Goal: Transaction & Acquisition: Download file/media

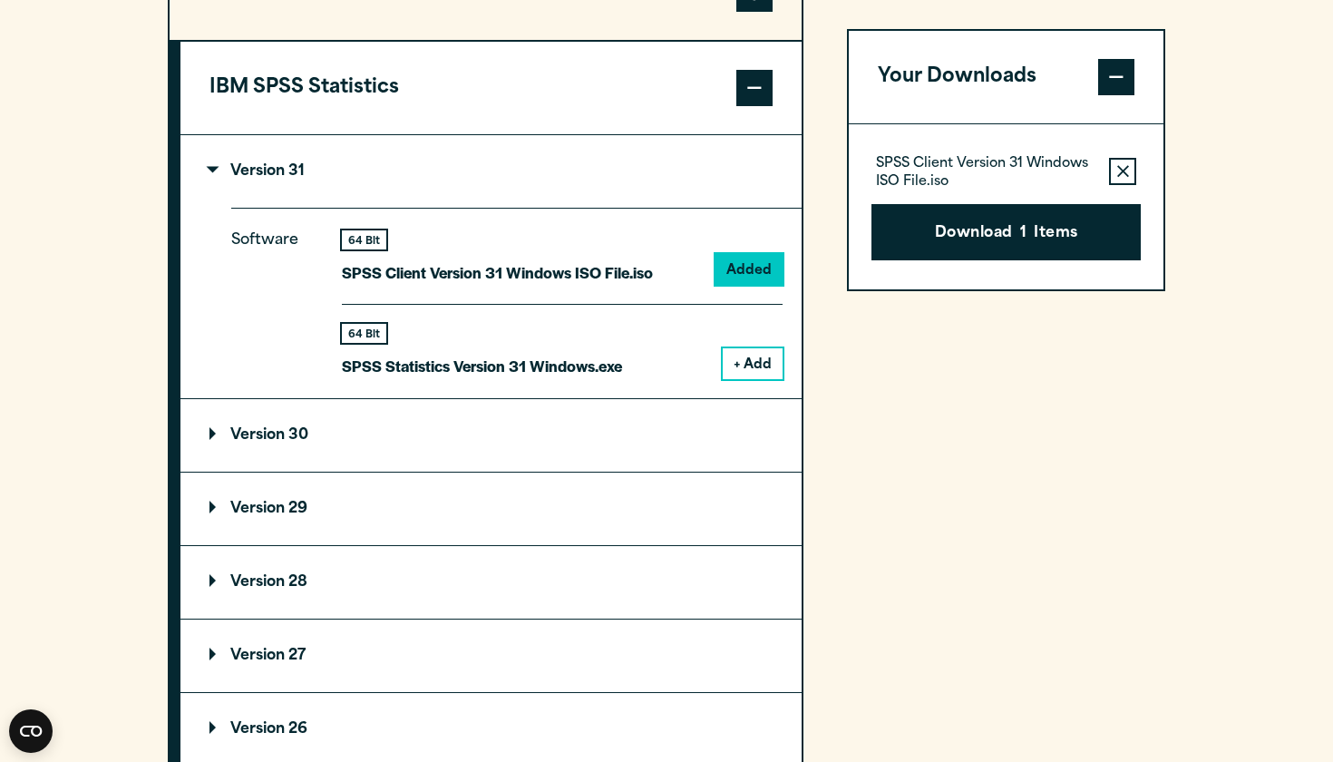
scroll to position [1523, 0]
click at [1038, 441] on div "Your Downloads SPSS Client Version 31 Windows ISO File.iso Remove this item fro…" at bounding box center [1006, 498] width 318 height 1104
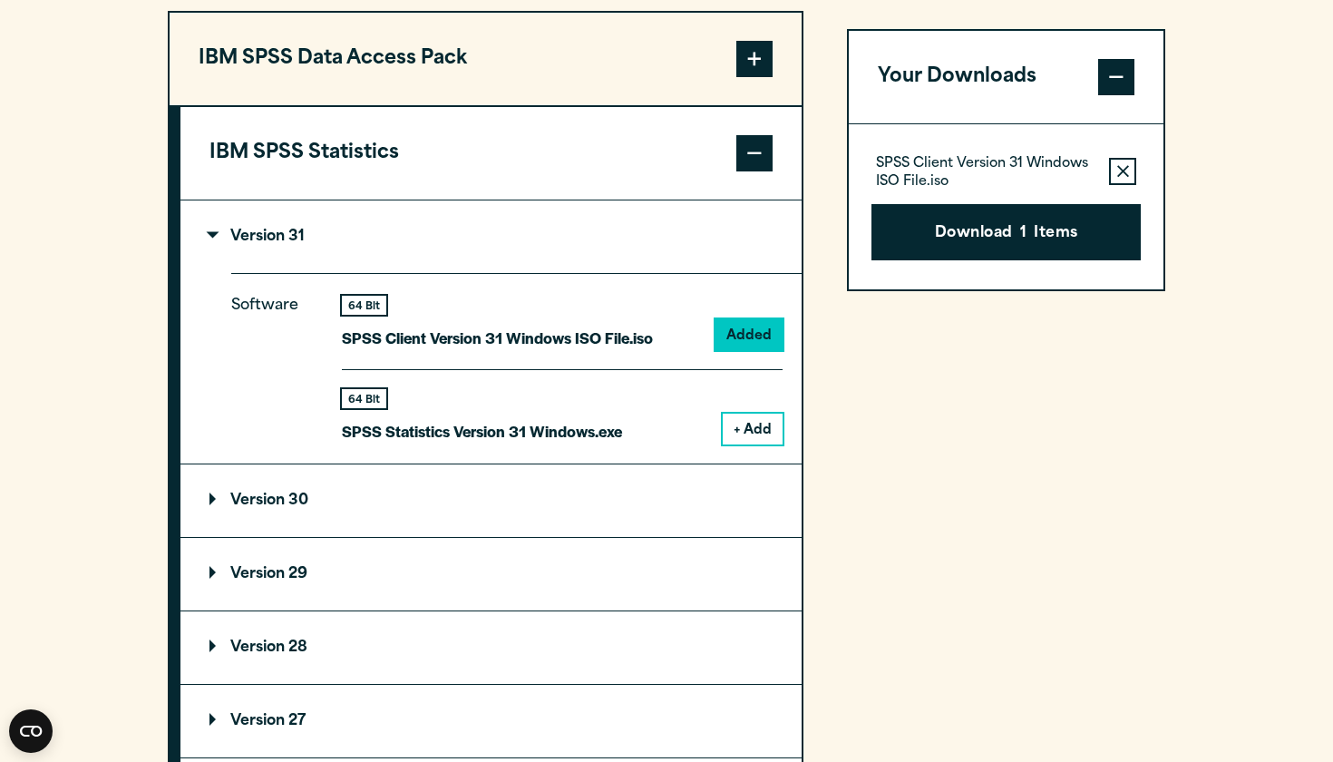
scroll to position [1454, 0]
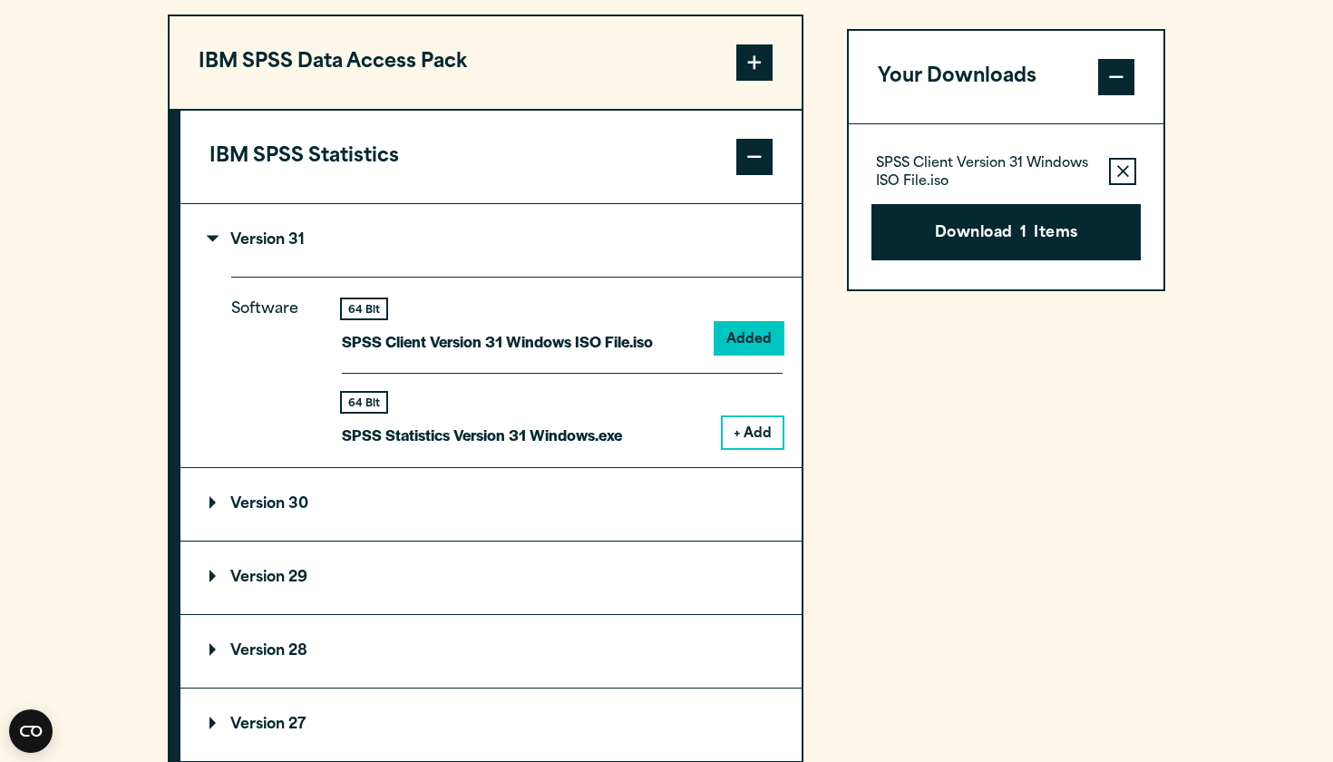
click at [762, 73] on span at bounding box center [754, 62] width 36 height 36
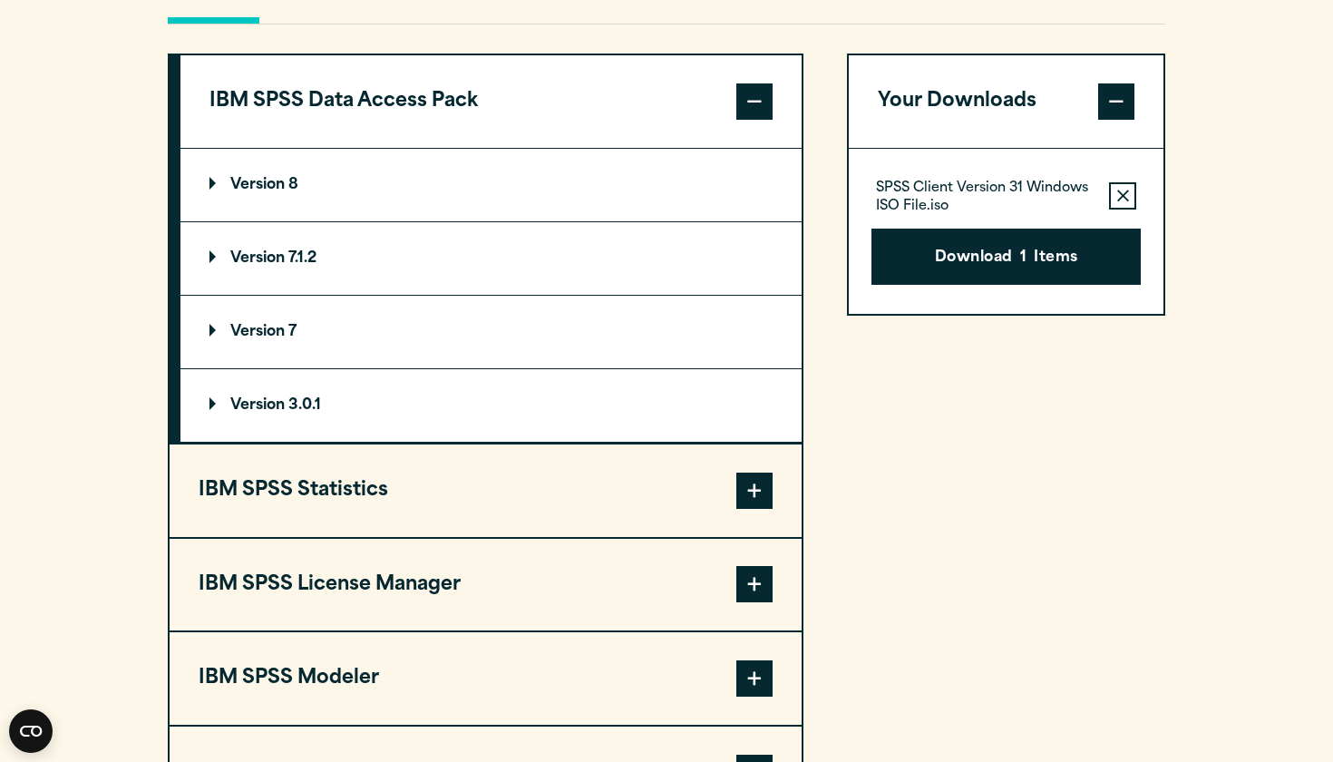
scroll to position [1415, 0]
click at [764, 123] on button "IBM SPSS Data Access Pack" at bounding box center [490, 101] width 621 height 92
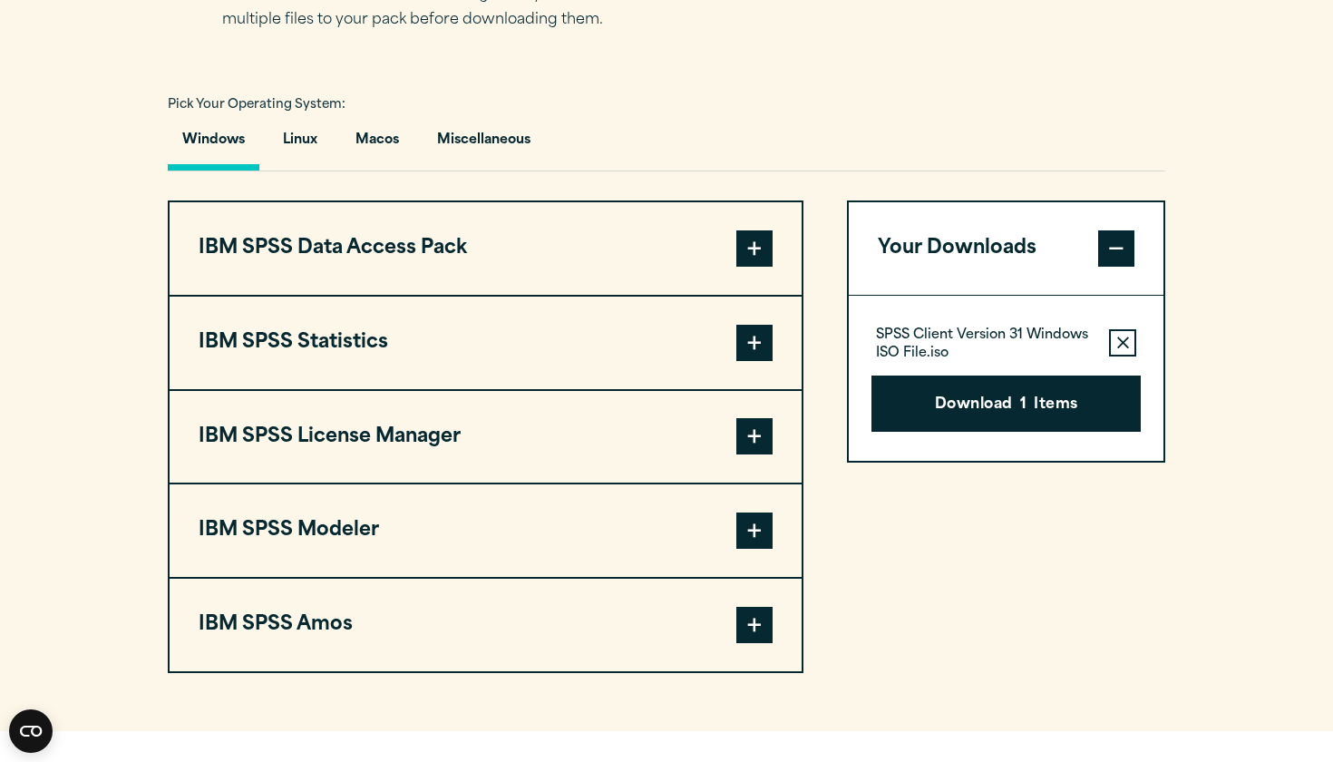
scroll to position [1272, 0]
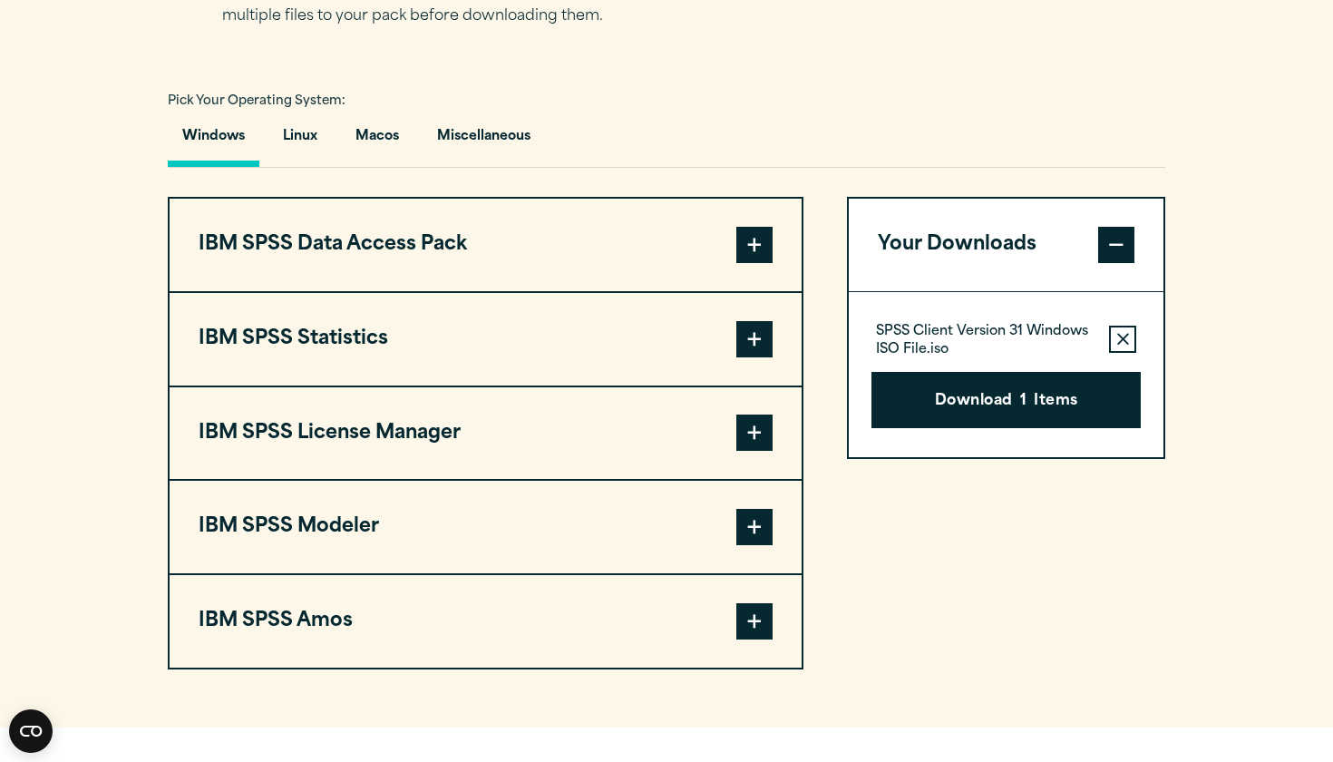
click at [578, 333] on button "IBM SPSS Statistics" at bounding box center [486, 339] width 632 height 92
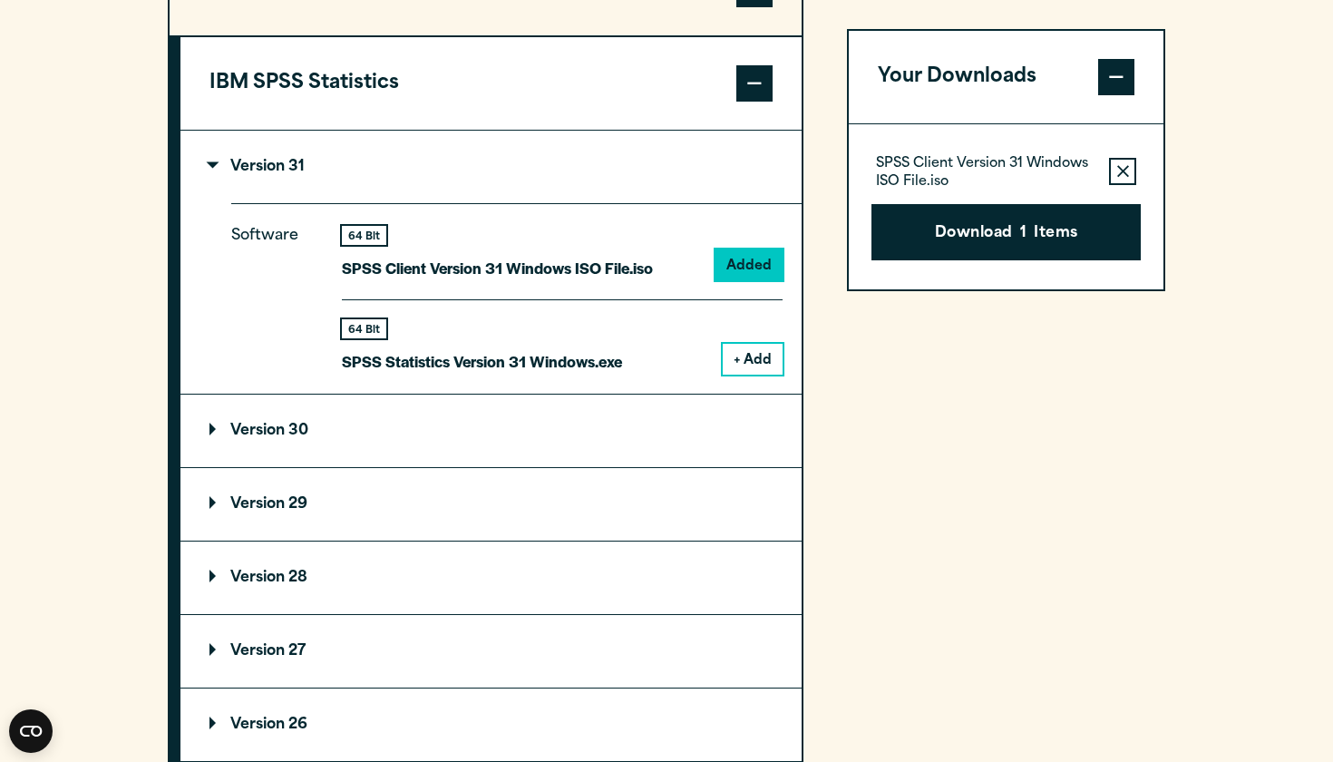
scroll to position [1536, 0]
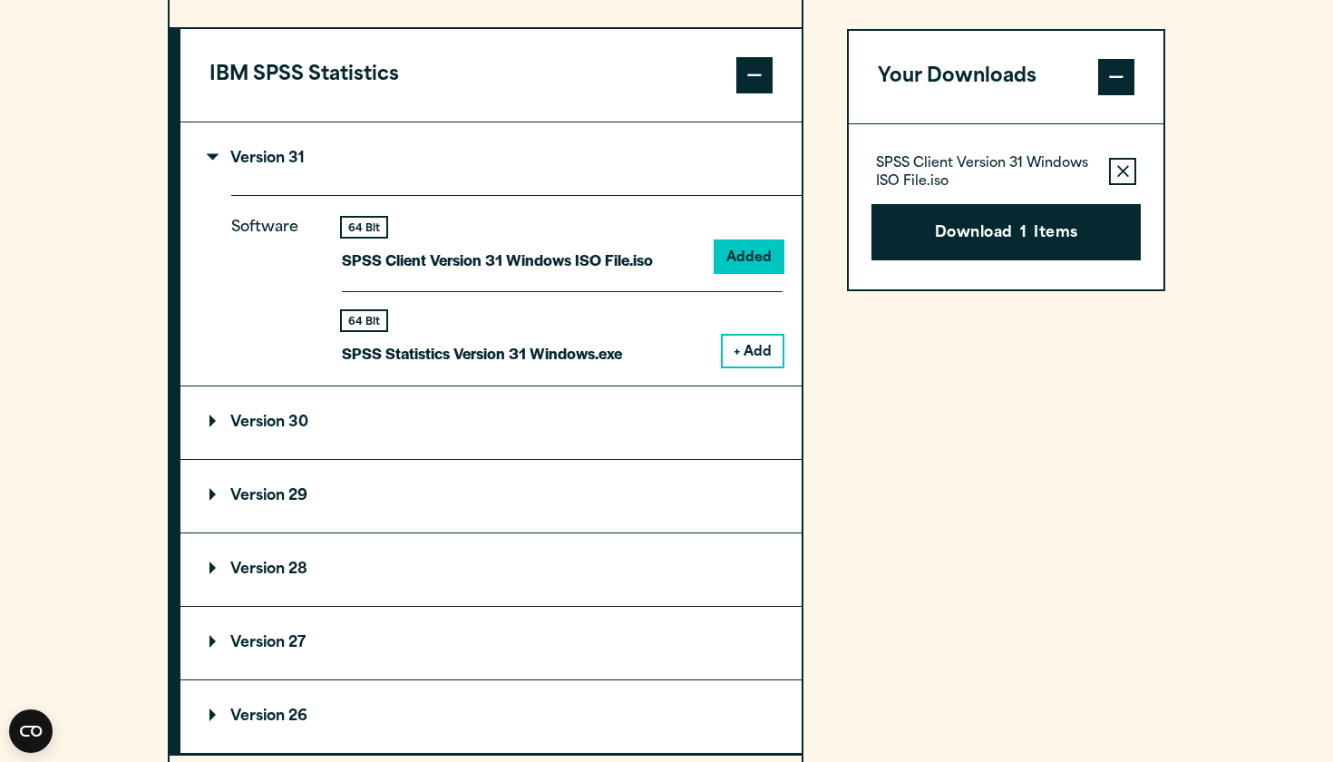
click at [226, 490] on p "Version 29" at bounding box center [258, 496] width 98 height 15
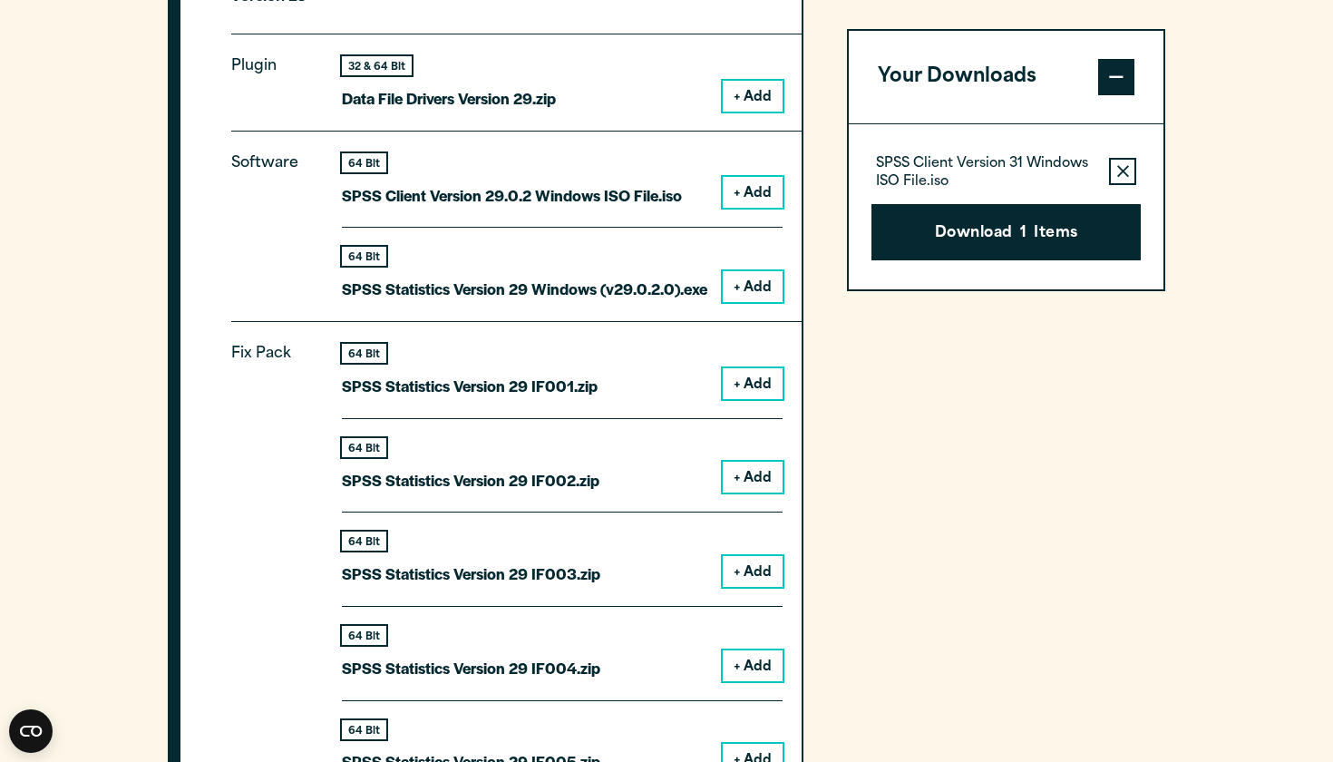
scroll to position [2029, 0]
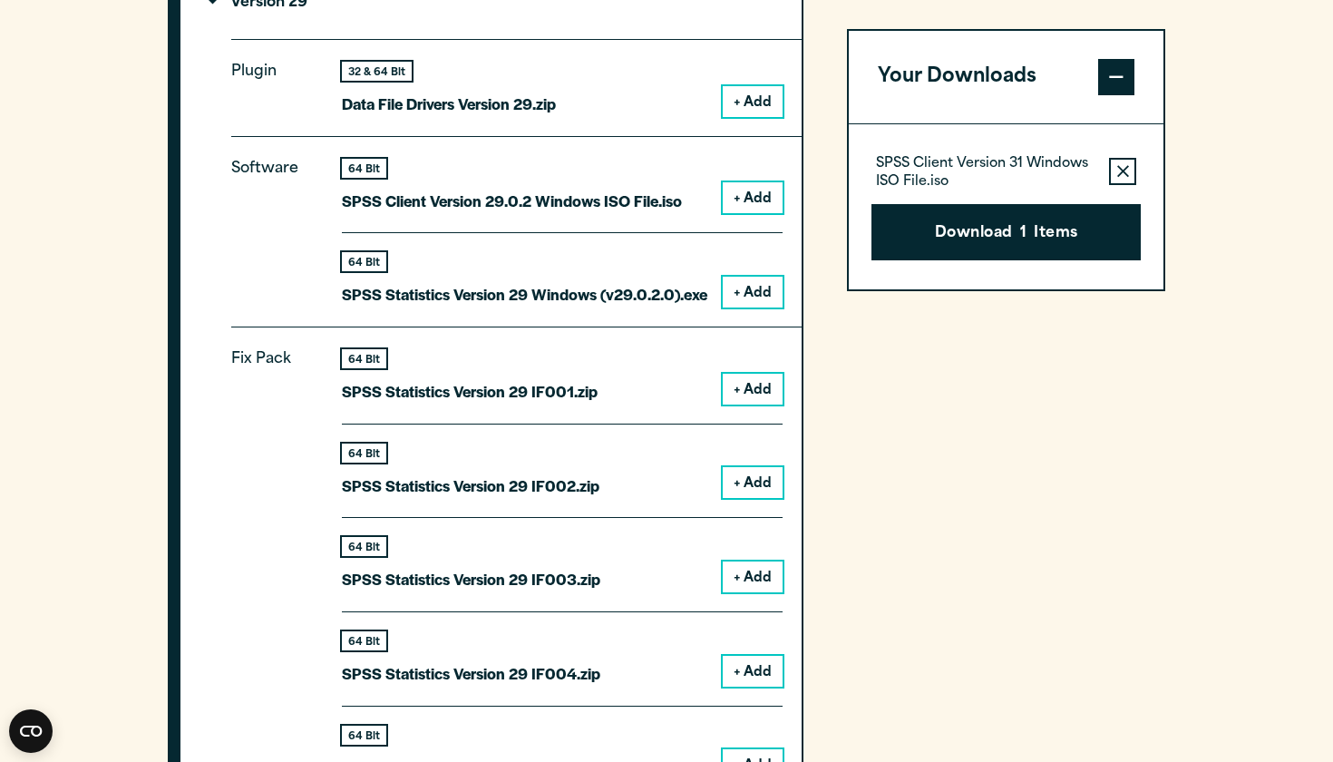
click at [750, 189] on button "+ Add" at bounding box center [753, 197] width 60 height 31
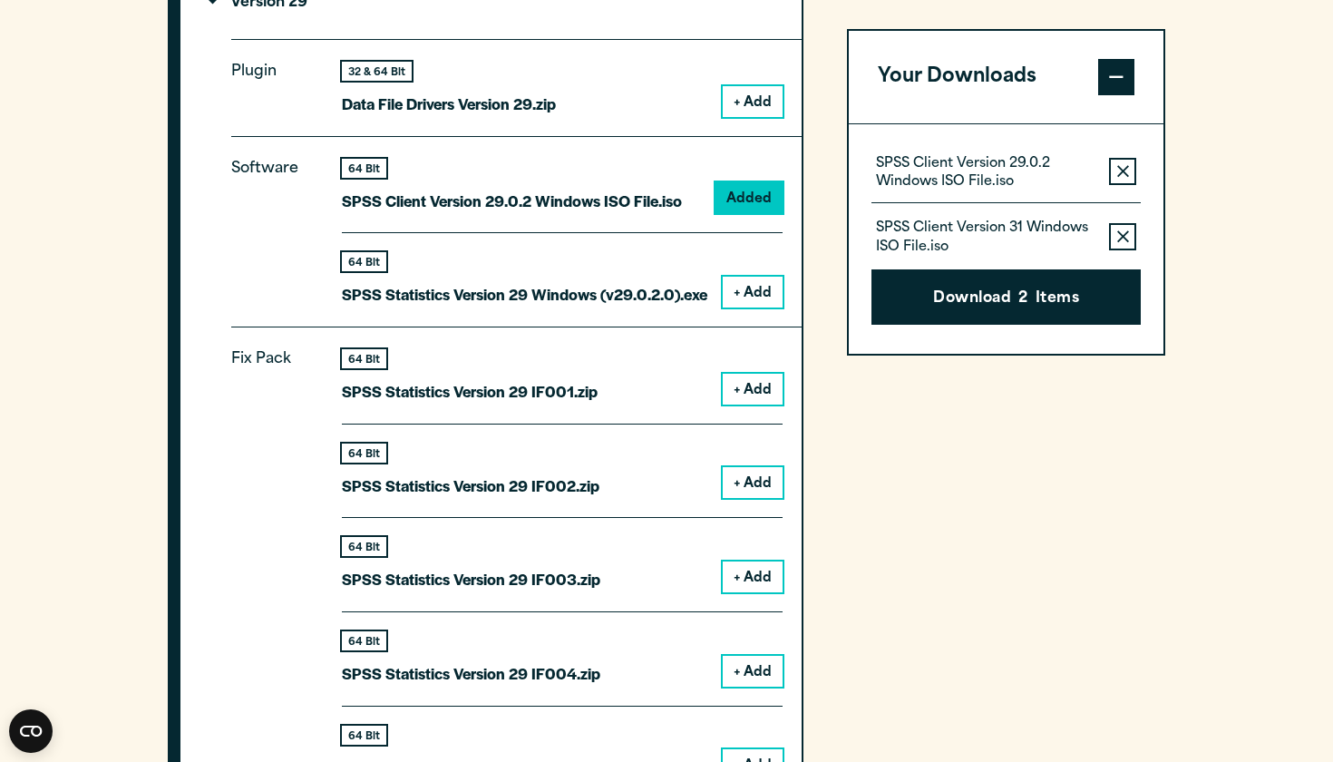
click at [1120, 233] on icon "button" at bounding box center [1123, 236] width 12 height 13
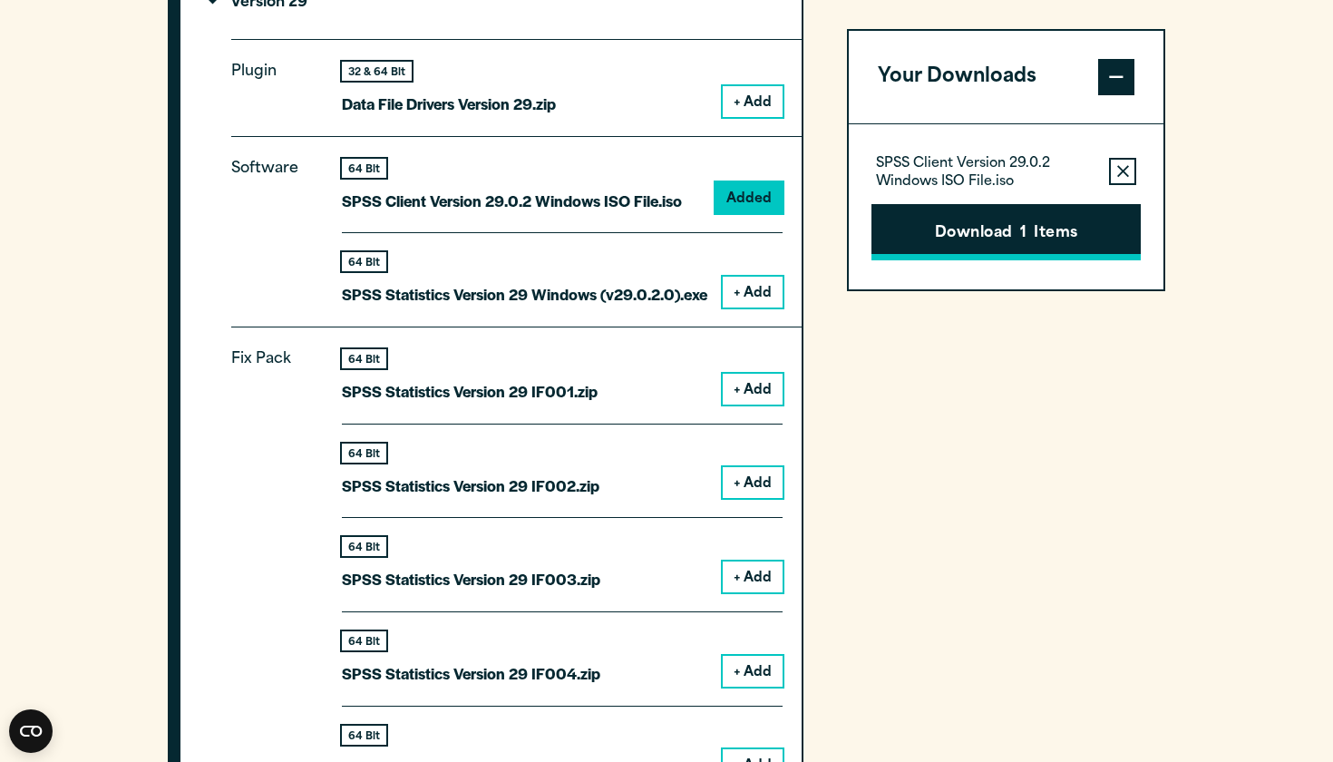
click at [1081, 222] on button "Download 1 Items" at bounding box center [1005, 232] width 269 height 56
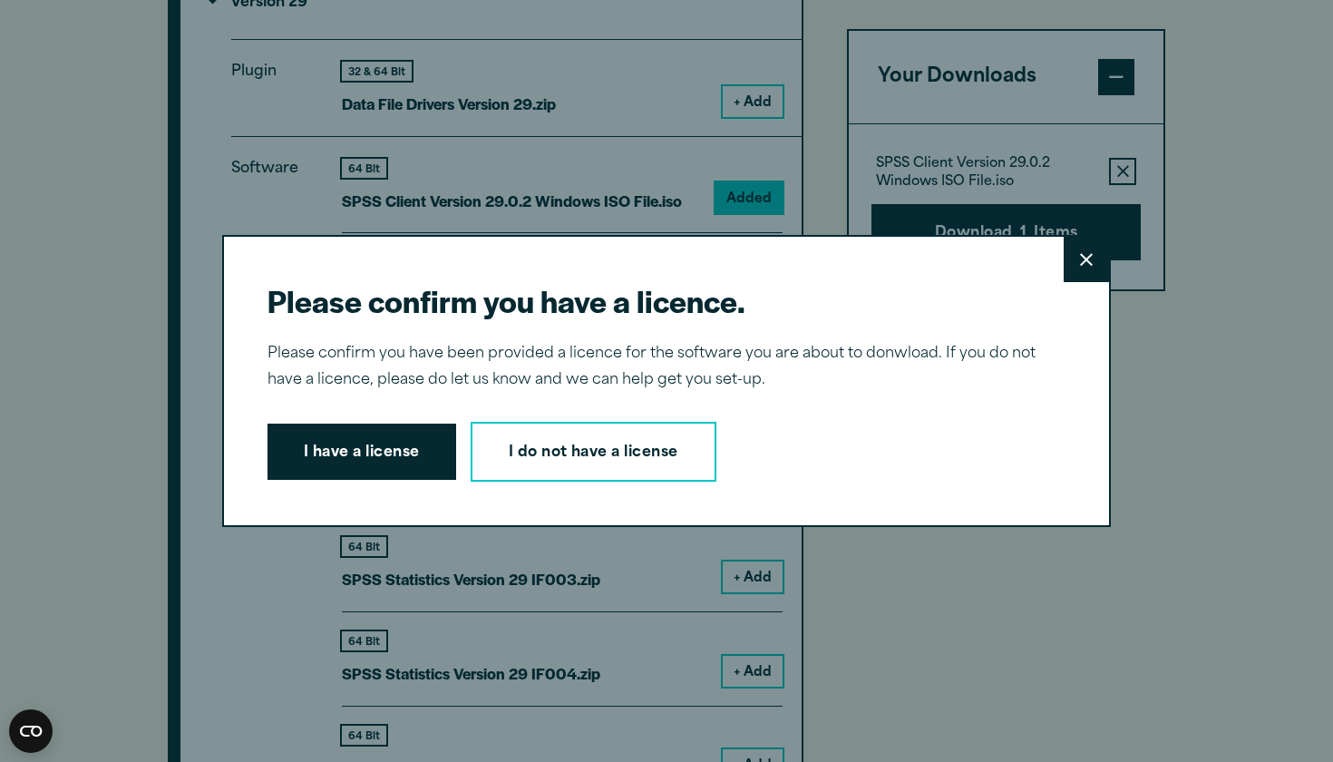
click at [1082, 257] on icon at bounding box center [1086, 260] width 13 height 14
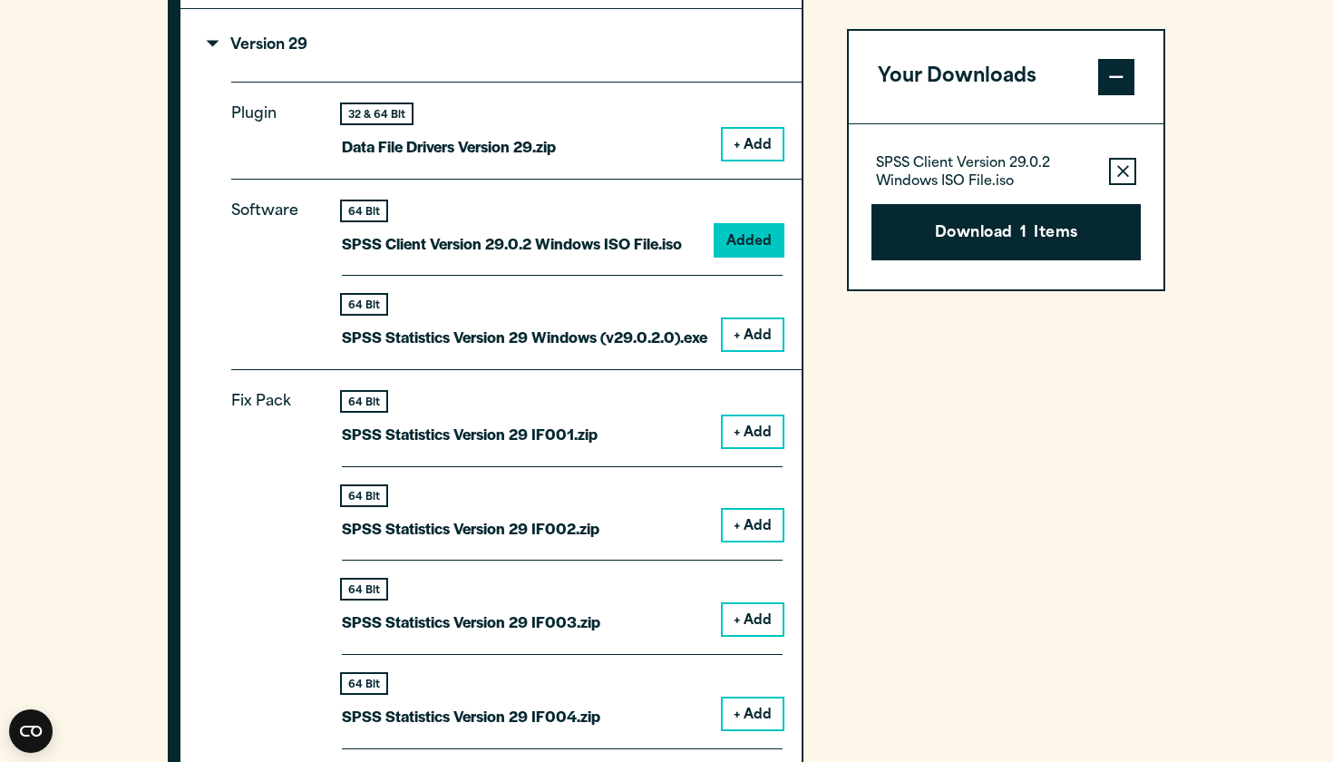
scroll to position [1974, 0]
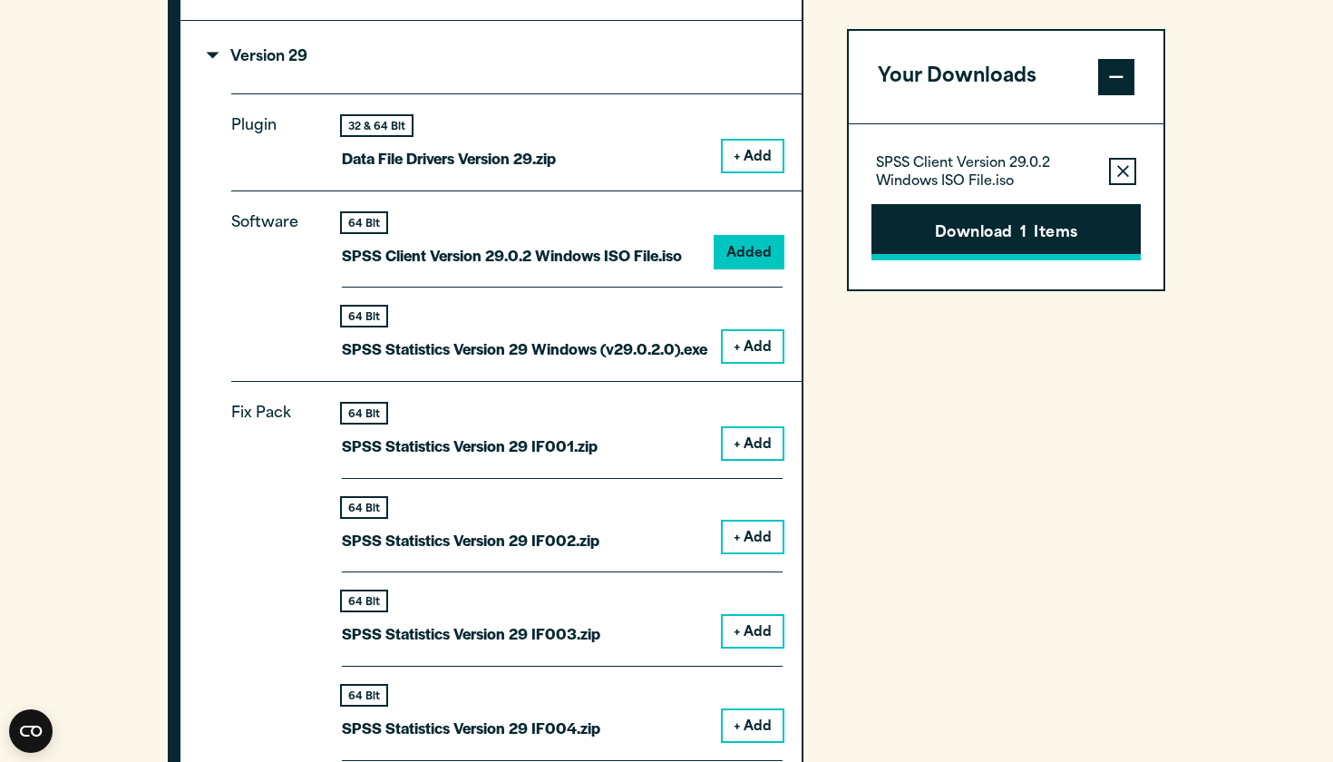
click at [1087, 229] on button "Download 1 Items" at bounding box center [1005, 232] width 269 height 56
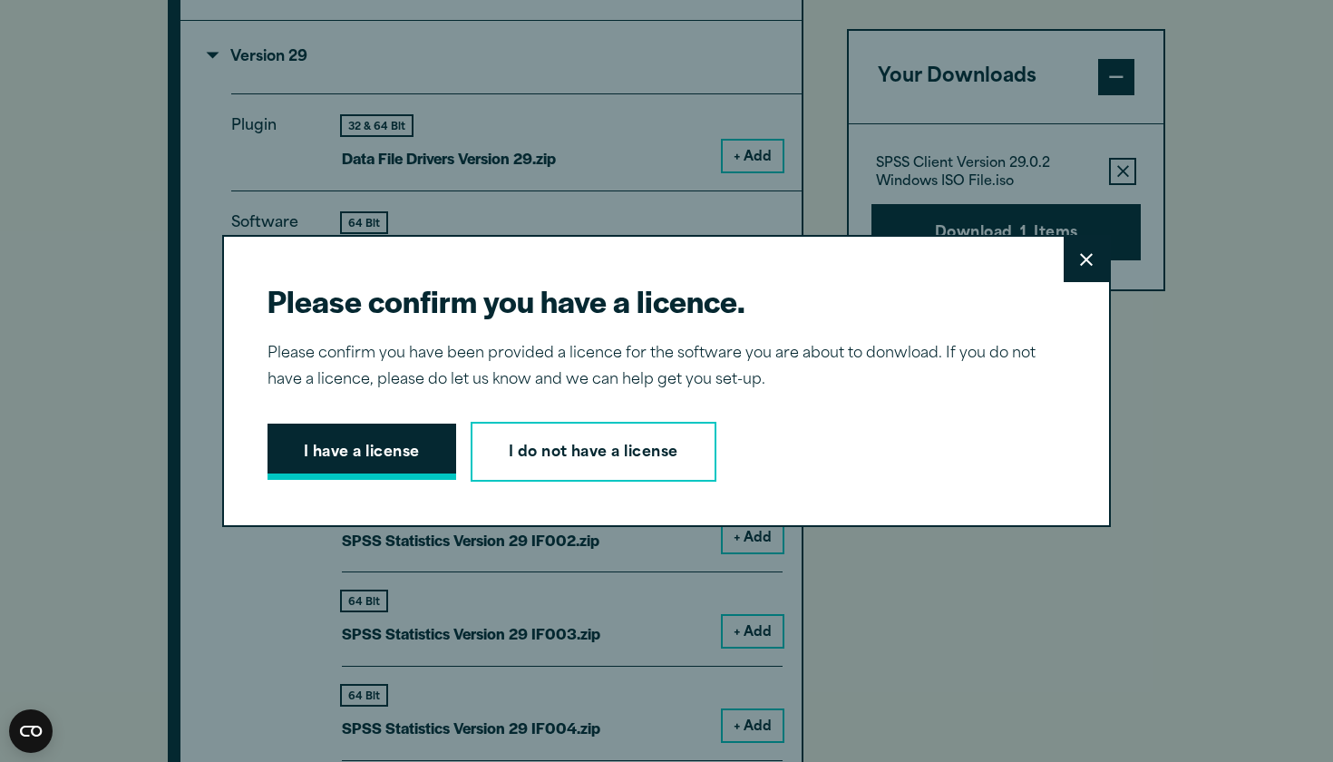
click at [398, 470] on button "I have a license" at bounding box center [361, 451] width 189 height 56
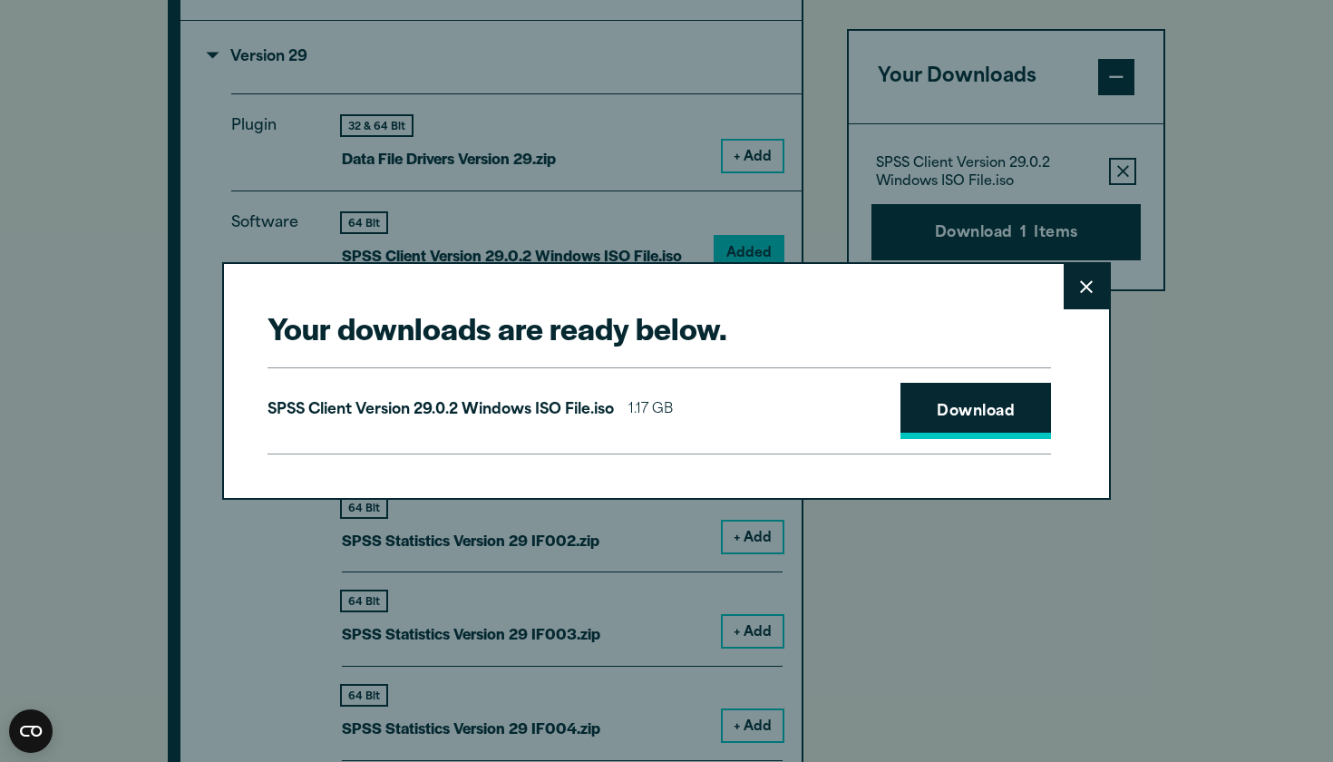
click at [1006, 412] on link "Download" at bounding box center [975, 411] width 150 height 56
click at [1088, 291] on icon at bounding box center [1086, 287] width 13 height 14
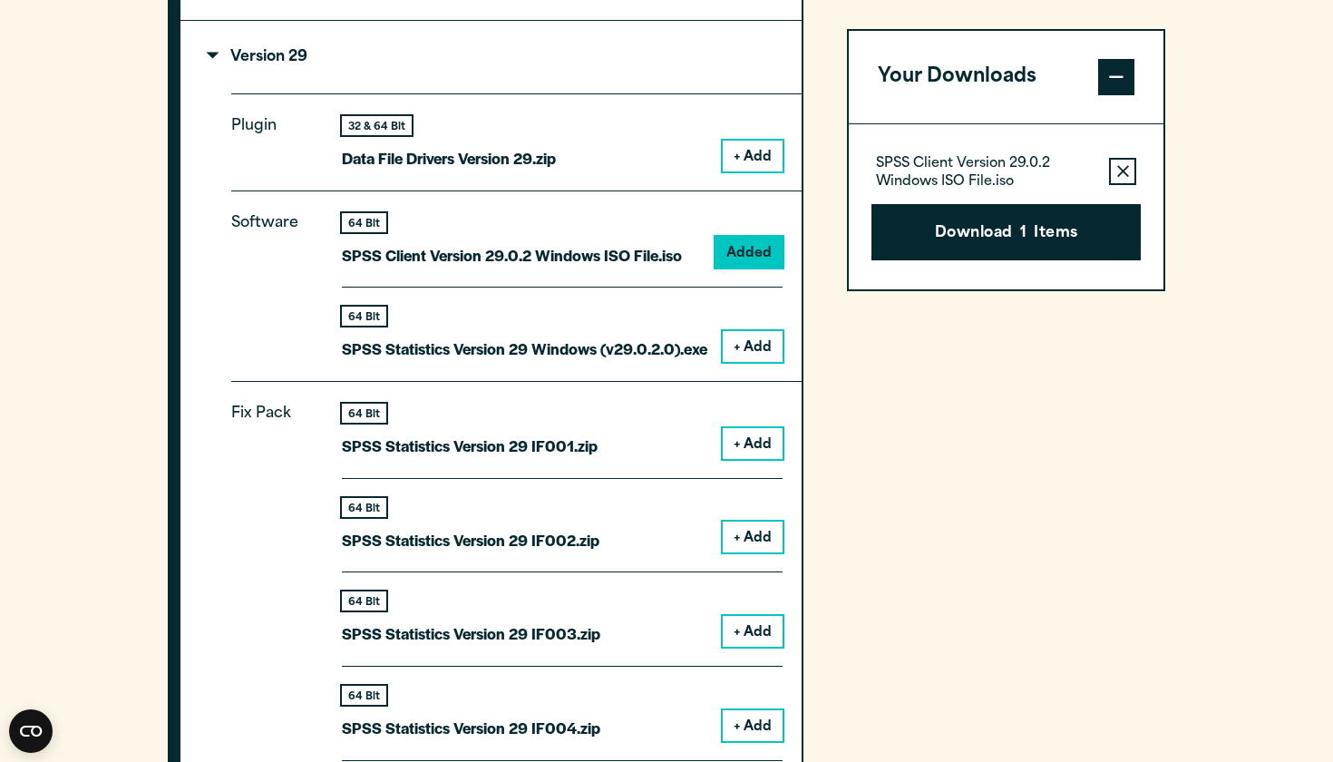
click at [743, 345] on button "+ Add" at bounding box center [753, 346] width 60 height 31
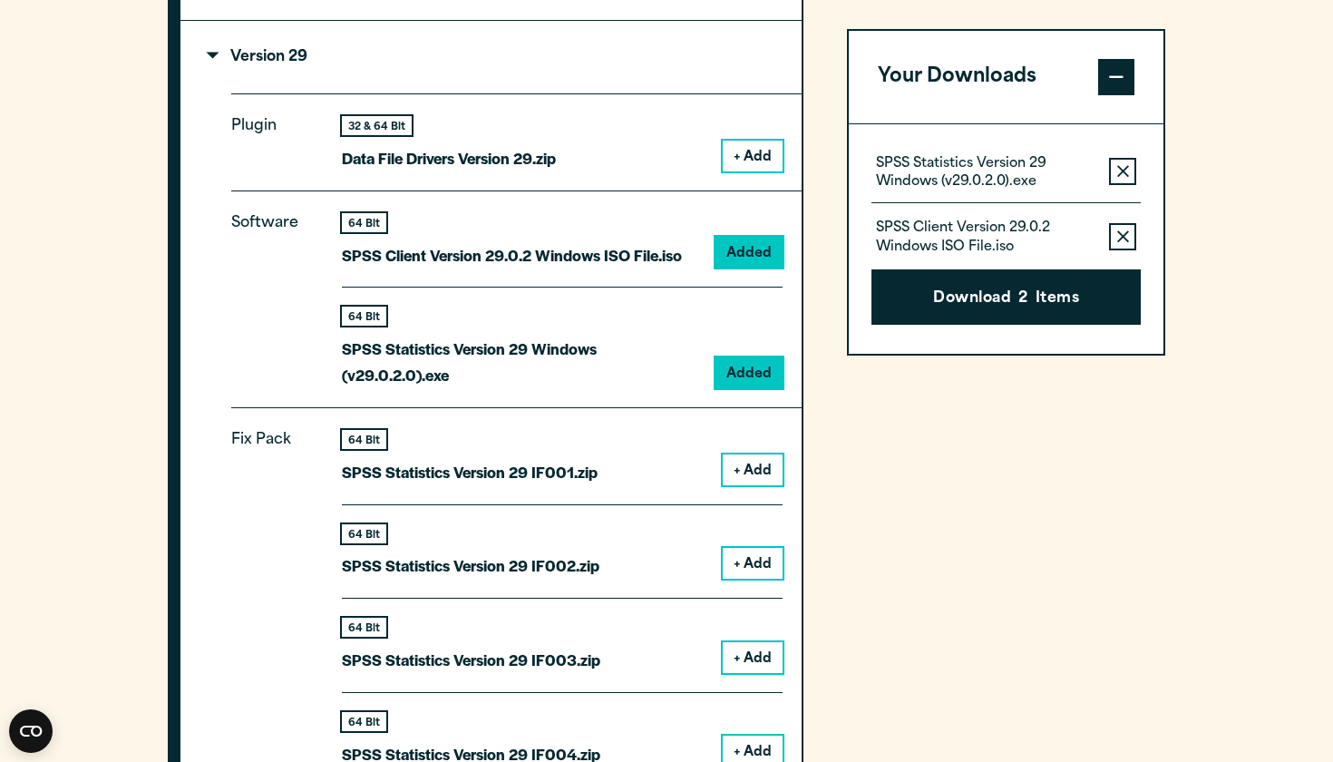
click at [1117, 235] on icon "button" at bounding box center [1123, 236] width 12 height 13
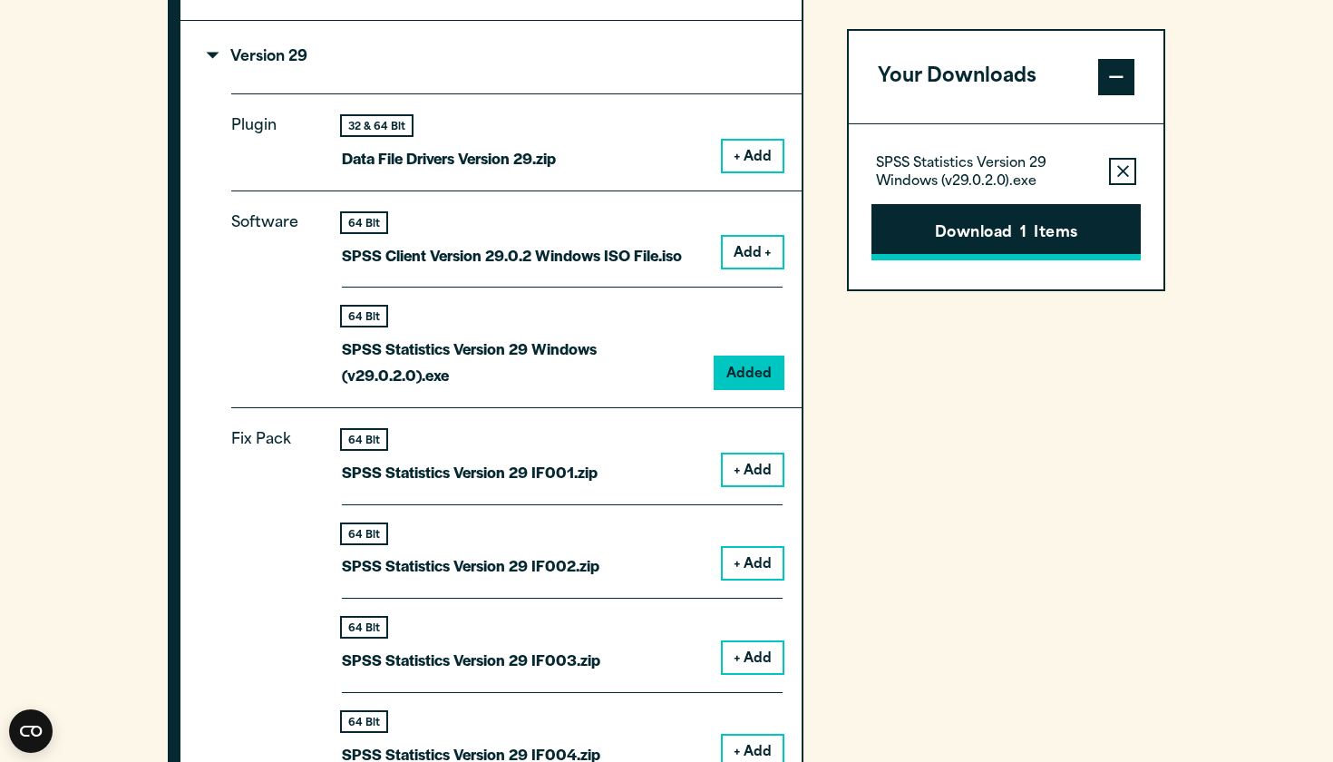
click at [1105, 225] on button "Download 1 Items" at bounding box center [1005, 232] width 269 height 56
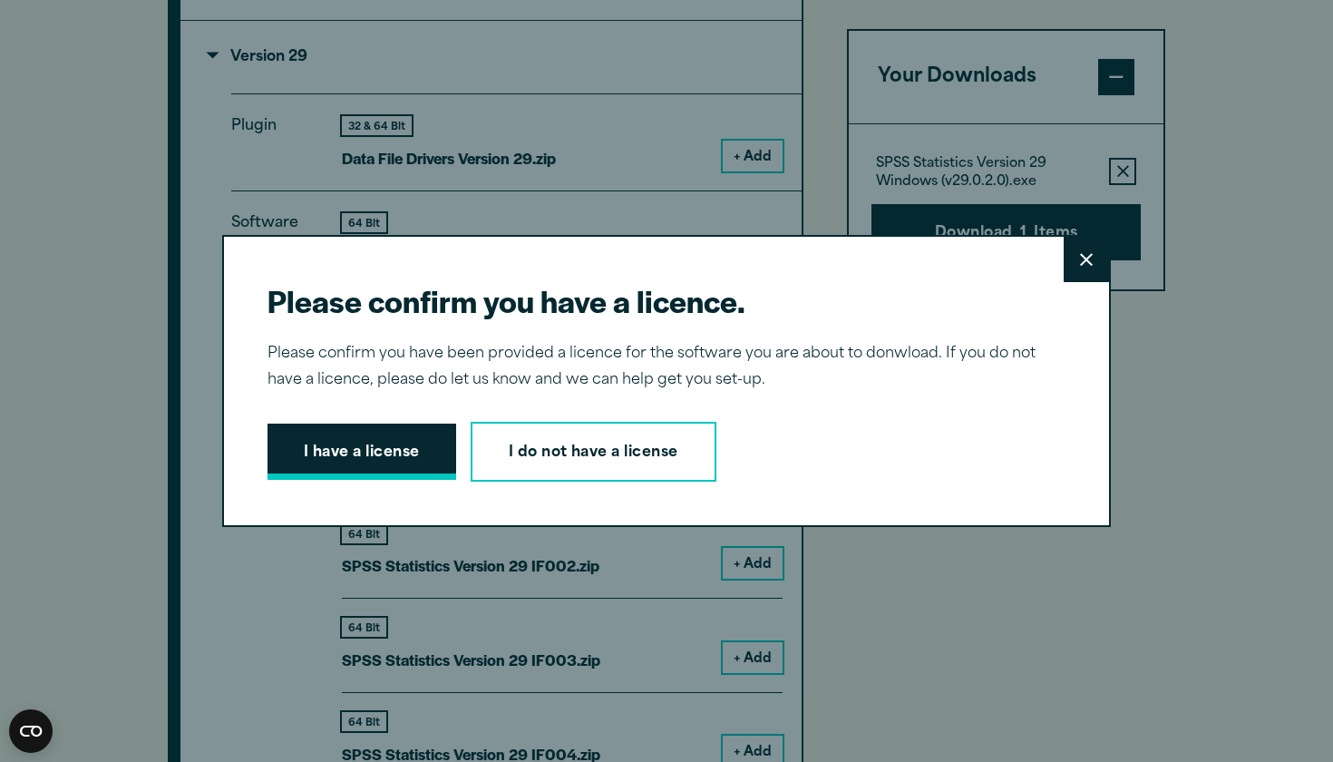
click at [354, 443] on button "I have a license" at bounding box center [361, 451] width 189 height 56
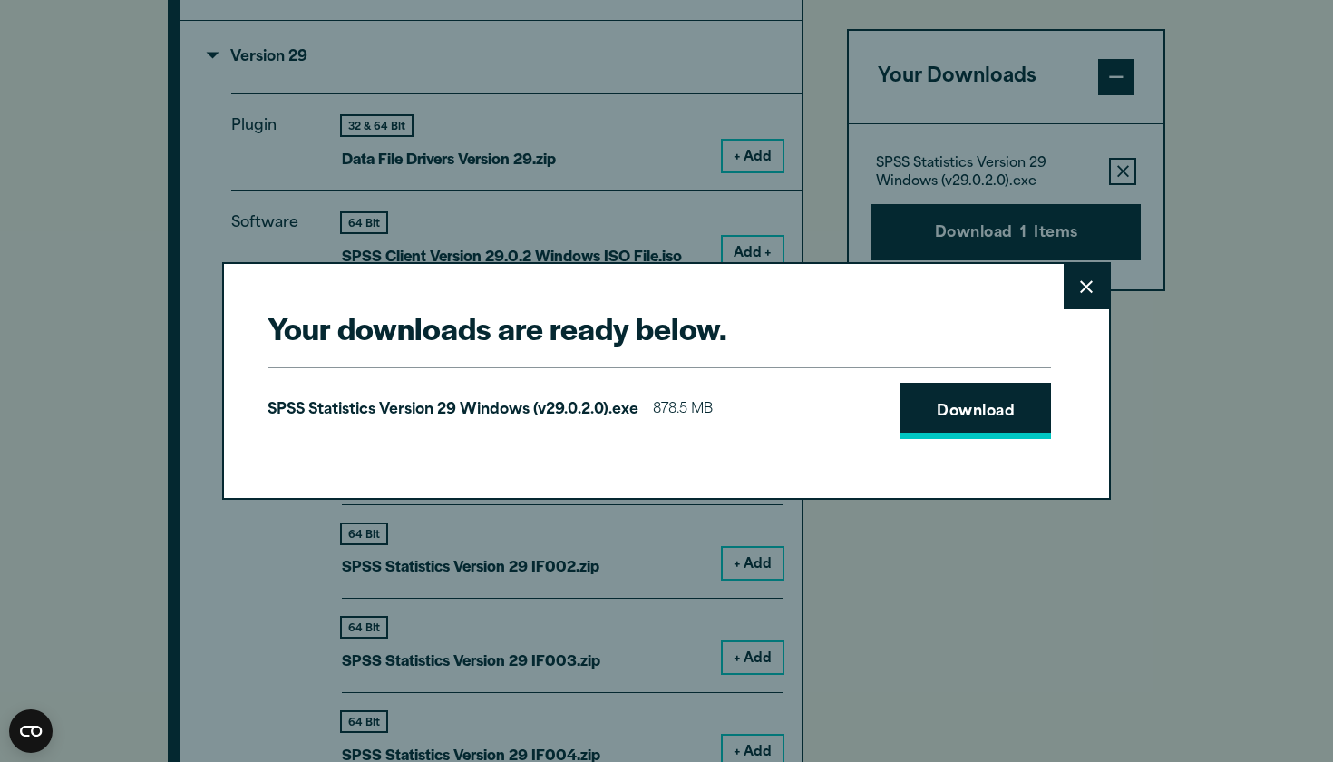
click at [985, 399] on link "Download" at bounding box center [975, 411] width 150 height 56
click at [1086, 284] on icon at bounding box center [1086, 287] width 13 height 14
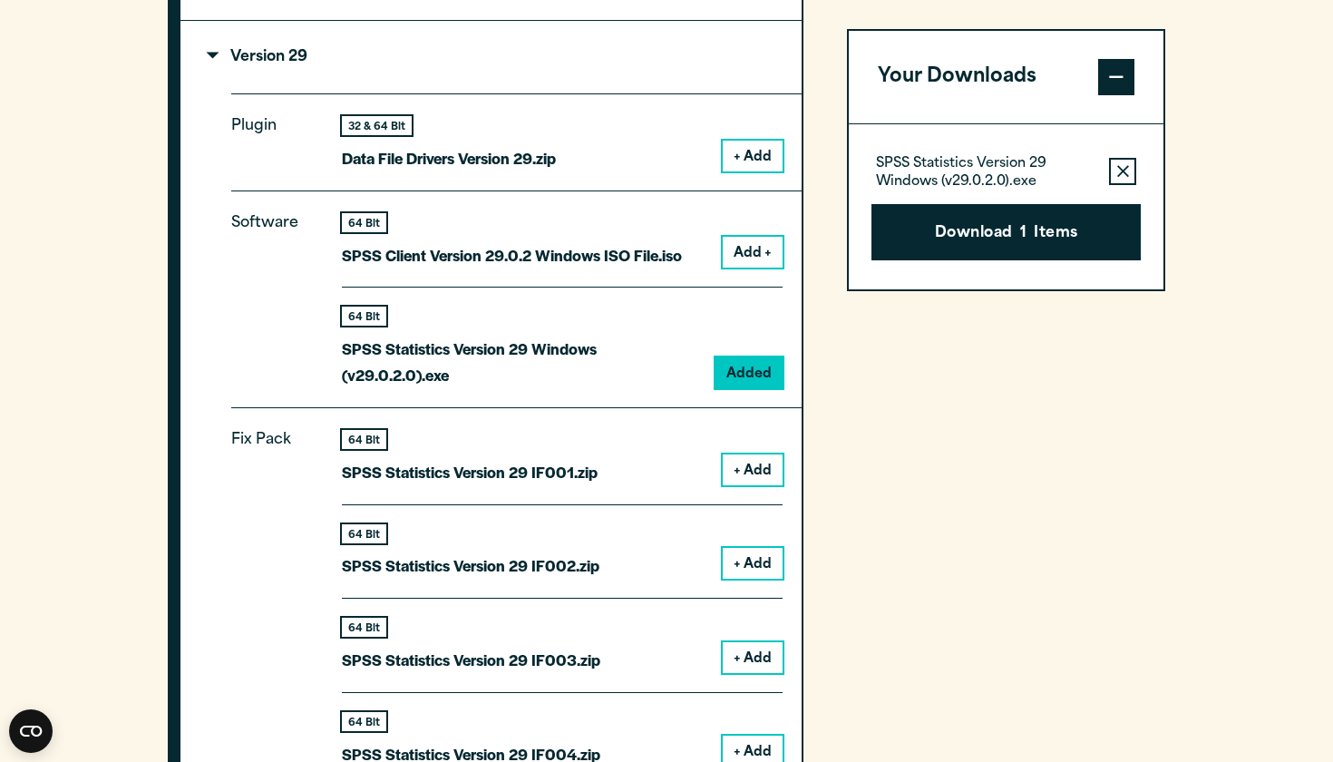
click at [1124, 163] on div "Your downloads are ready below. Close SPSS Statistics Version 29 Windows (v29.0…" at bounding box center [666, 381] width 1333 height 762
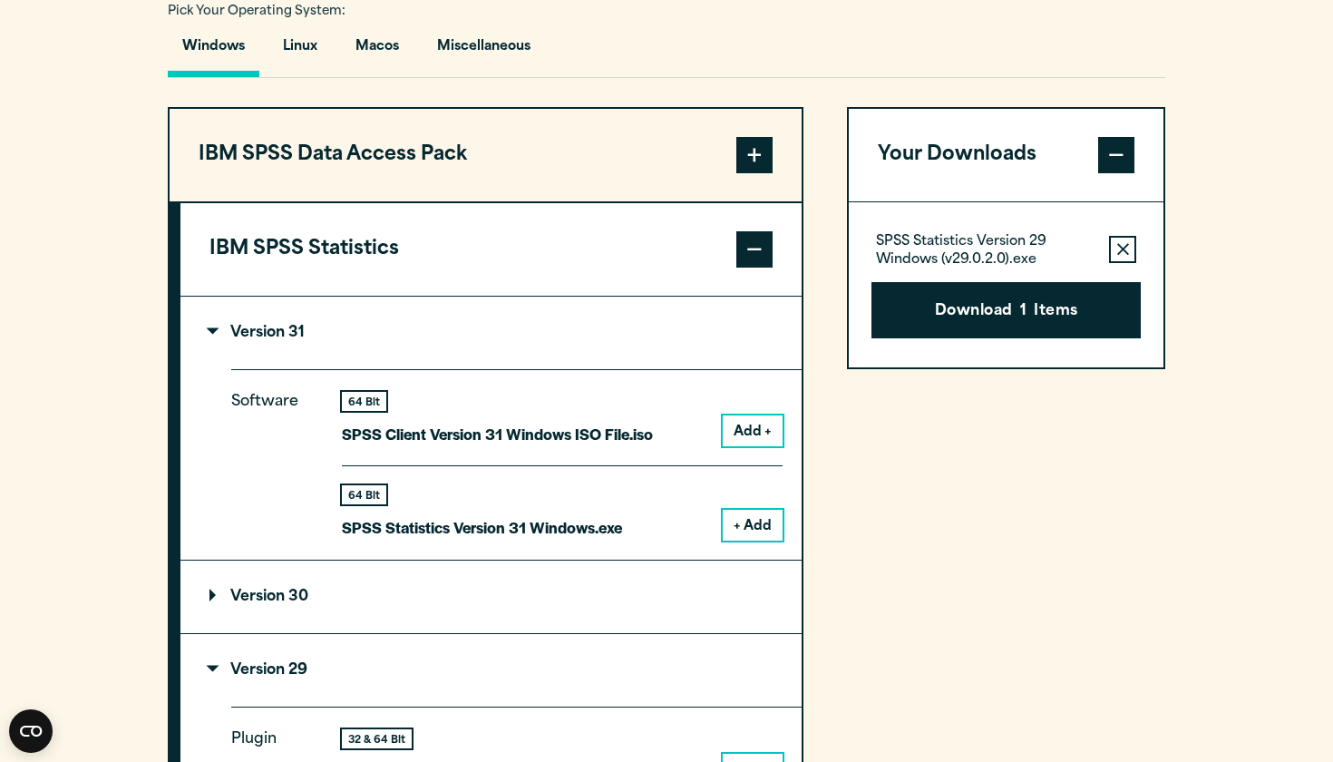
scroll to position [1183, 0]
